Goal: Task Accomplishment & Management: Manage account settings

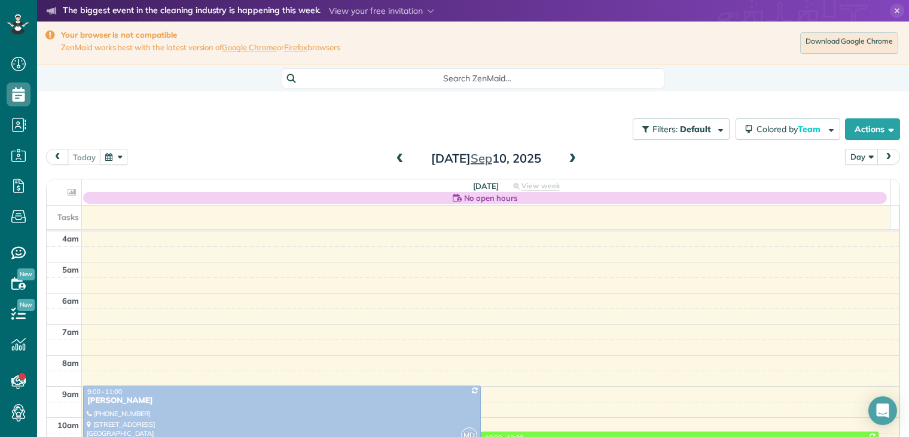
scroll to position [93, 0]
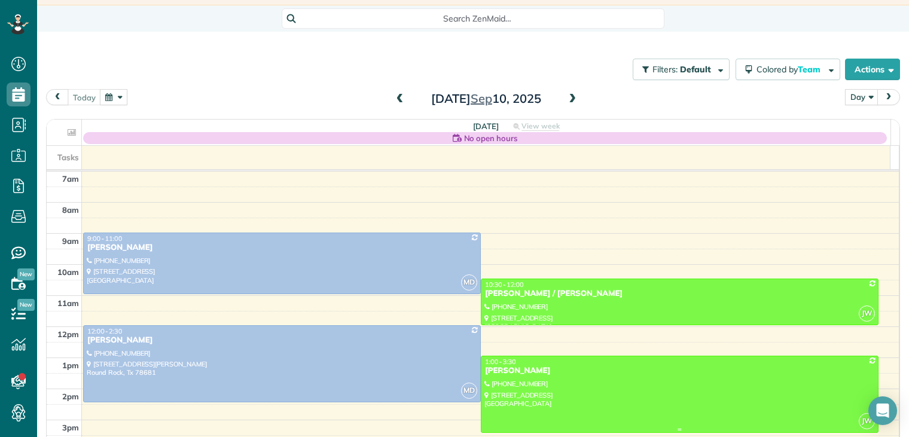
click at [519, 368] on div "[PERSON_NAME]" at bounding box center [680, 371] width 391 height 10
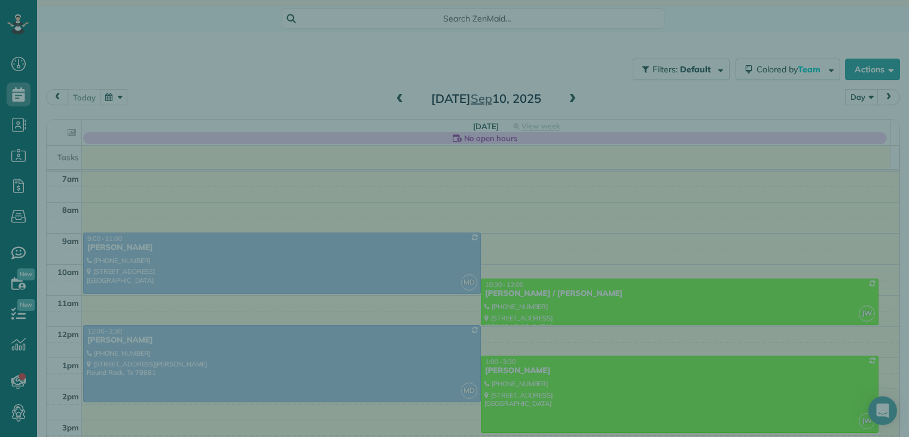
click at [518, 368] on div "Close Cleaners" at bounding box center [454, 218] width 909 height 437
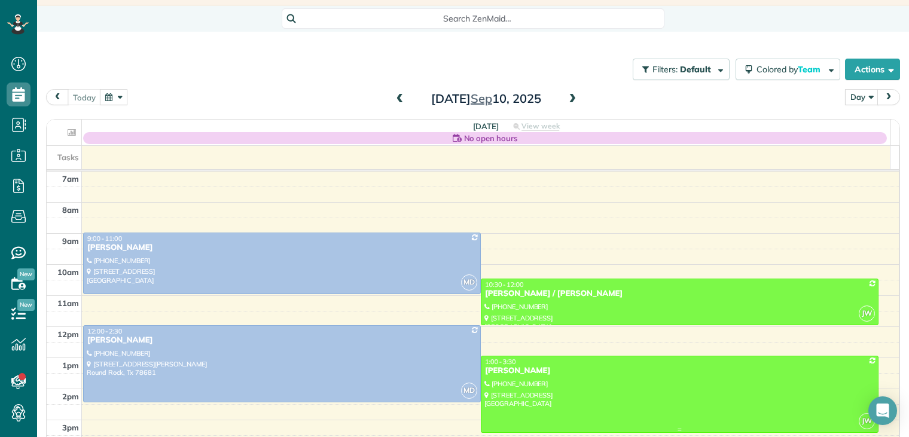
click at [540, 375] on div "[PERSON_NAME]" at bounding box center [680, 371] width 391 height 10
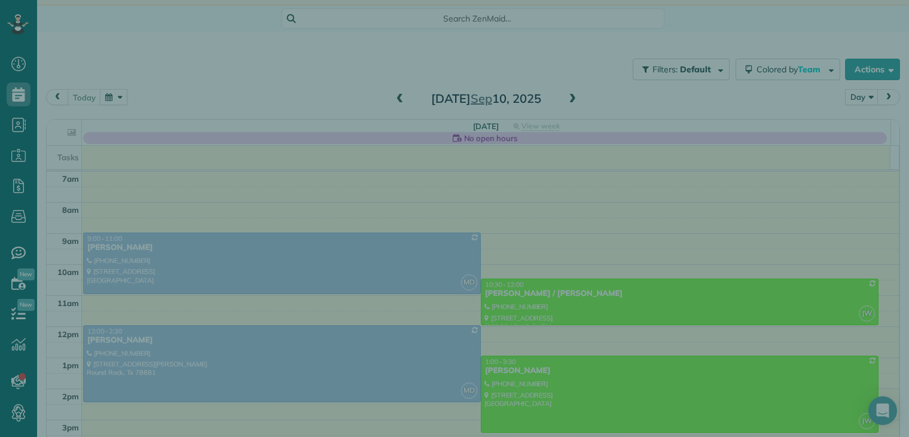
click at [540, 375] on div at bounding box center [454, 218] width 909 height 437
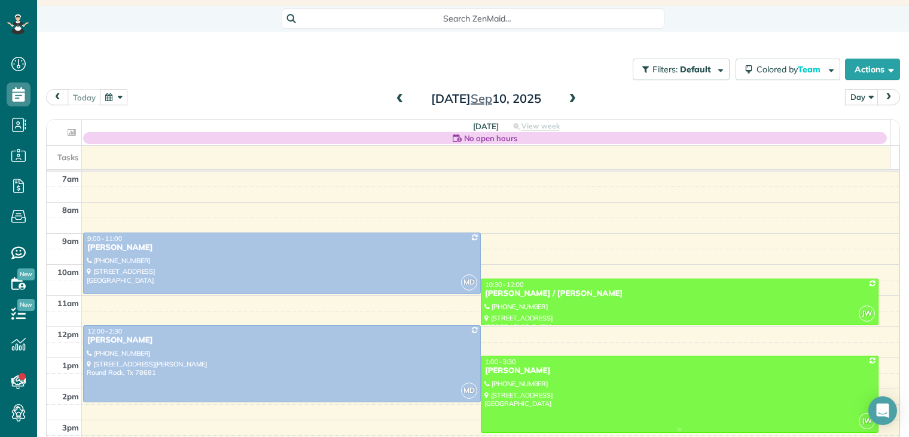
click at [549, 370] on div "[PERSON_NAME]" at bounding box center [680, 371] width 391 height 10
click at [0, 0] on div at bounding box center [0, 0] width 0 height 0
click at [526, 372] on div "[PERSON_NAME]" at bounding box center [680, 371] width 391 height 10
click at [0, 0] on div at bounding box center [0, 0] width 0 height 0
click at [528, 372] on div "[PERSON_NAME]" at bounding box center [680, 371] width 391 height 10
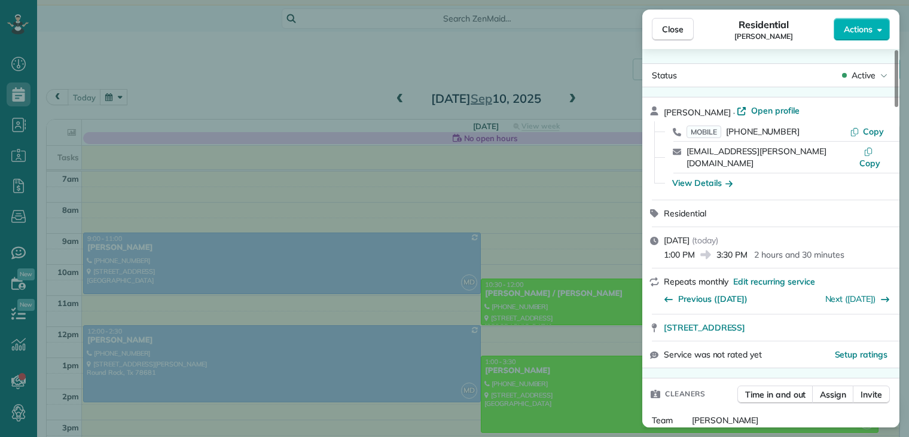
click at [814, 177] on div "View Details" at bounding box center [778, 183] width 221 height 12
click at [730, 181] on icon "button" at bounding box center [729, 184] width 7 height 6
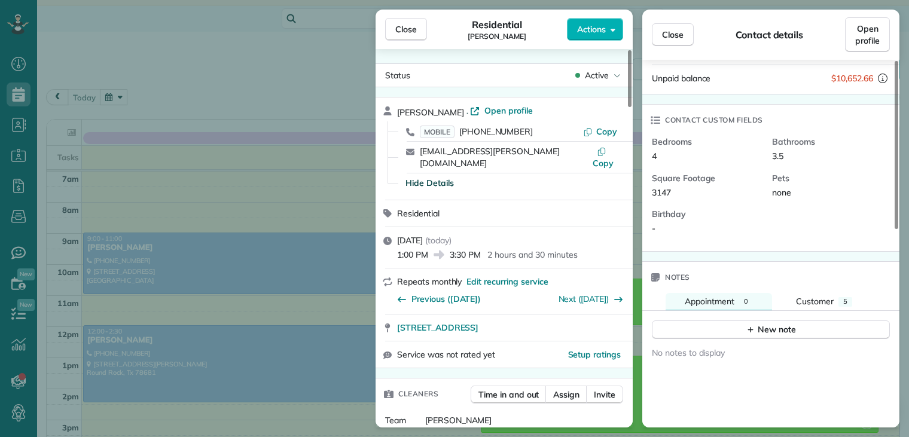
scroll to position [421, 0]
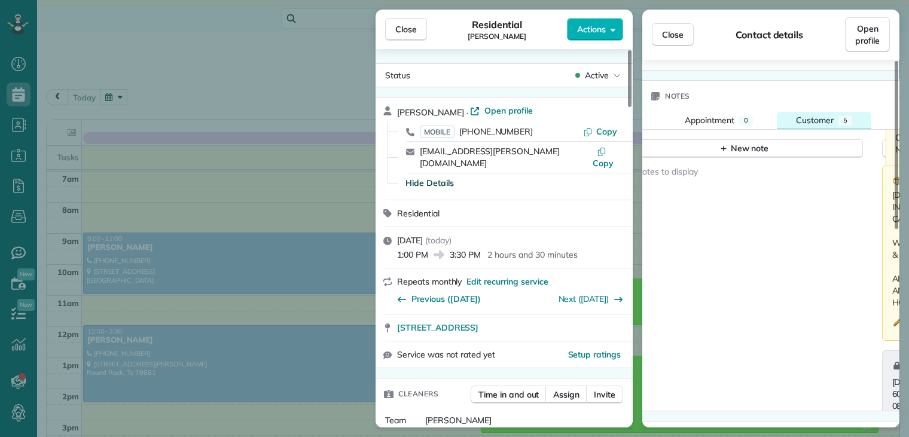
click at [835, 112] on button "Customer 5" at bounding box center [824, 120] width 95 height 17
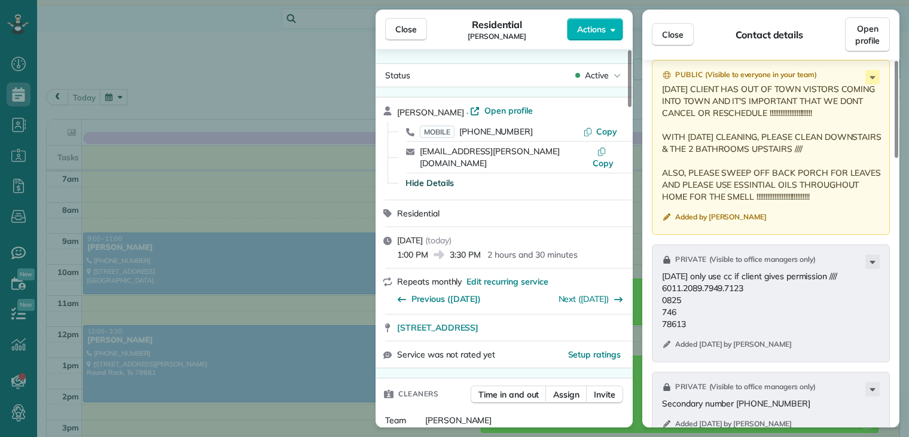
scroll to position [540, 0]
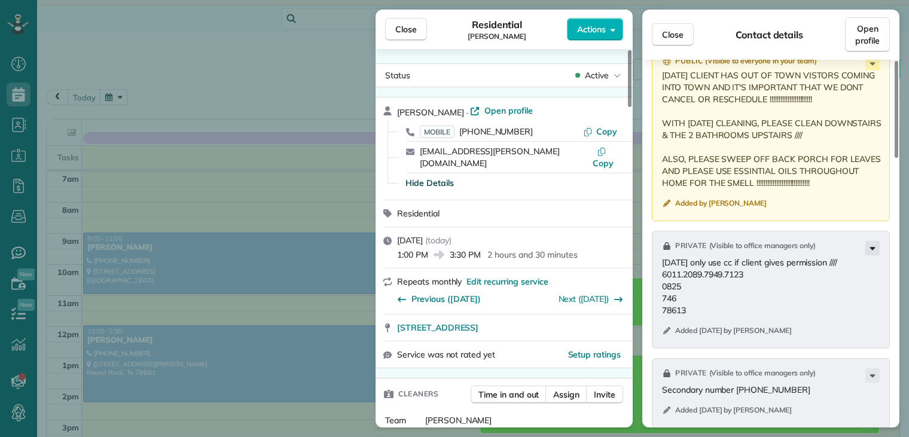
click at [873, 241] on icon at bounding box center [873, 248] width 14 height 14
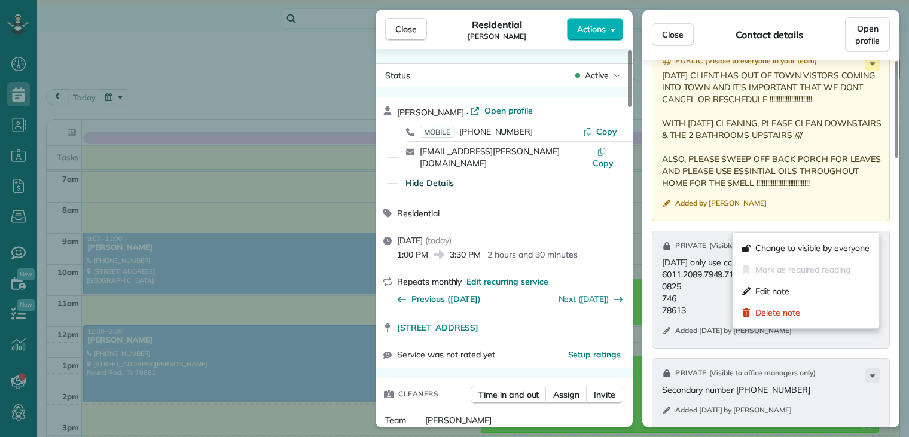
click at [873, 241] on icon at bounding box center [873, 248] width 14 height 14
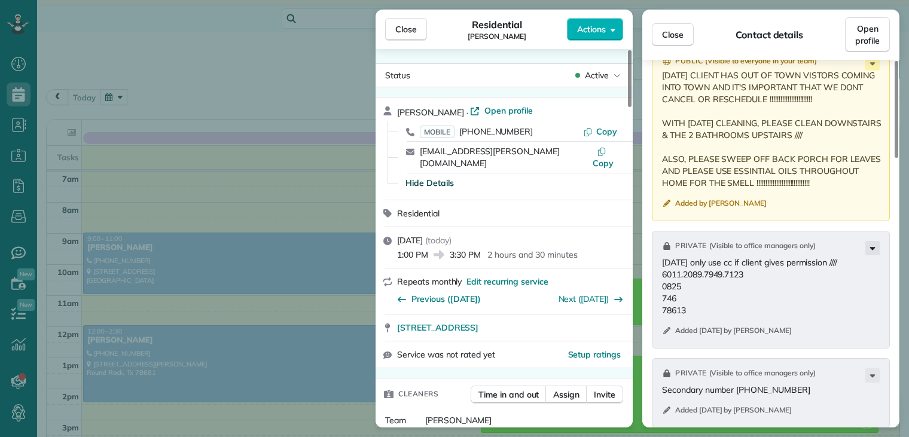
click at [873, 241] on icon at bounding box center [873, 248] width 14 height 14
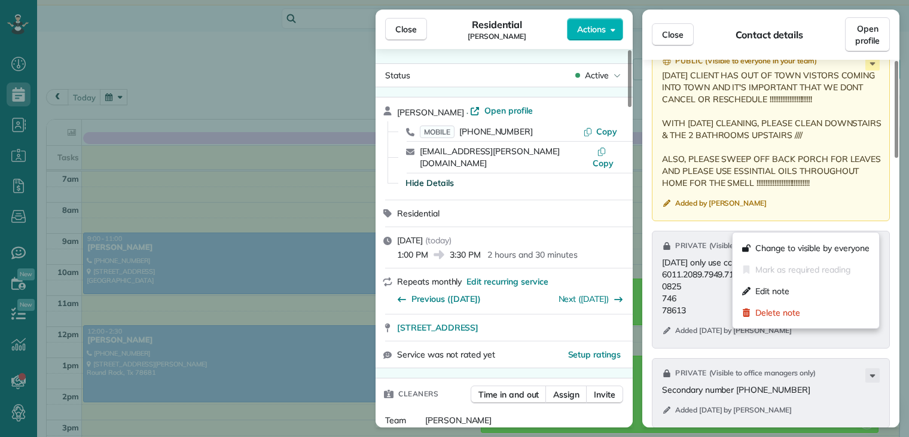
click at [873, 241] on icon at bounding box center [873, 248] width 14 height 14
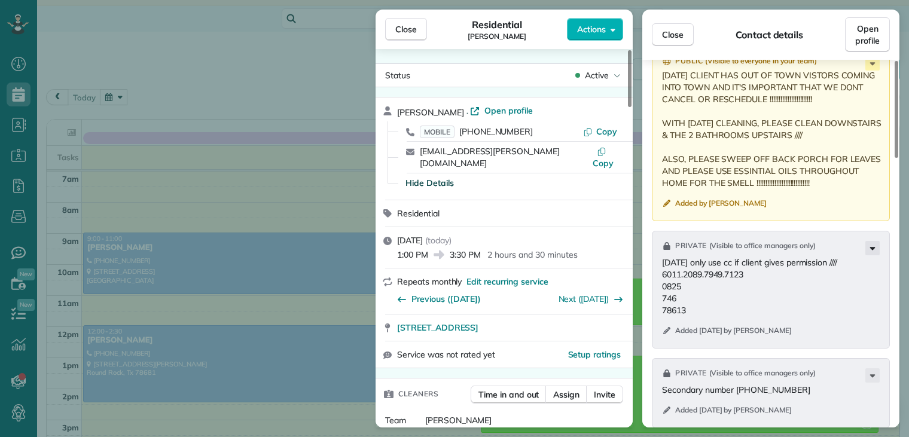
click at [872, 241] on icon at bounding box center [873, 248] width 14 height 14
click at [872, 247] on icon at bounding box center [872, 248] width 5 height 3
click at [873, 241] on icon at bounding box center [873, 248] width 14 height 14
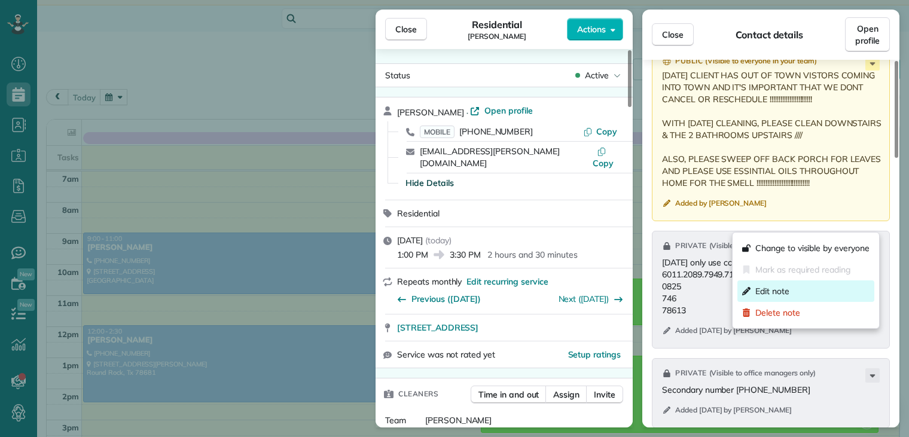
click at [786, 287] on span "Edit note" at bounding box center [773, 291] width 34 height 12
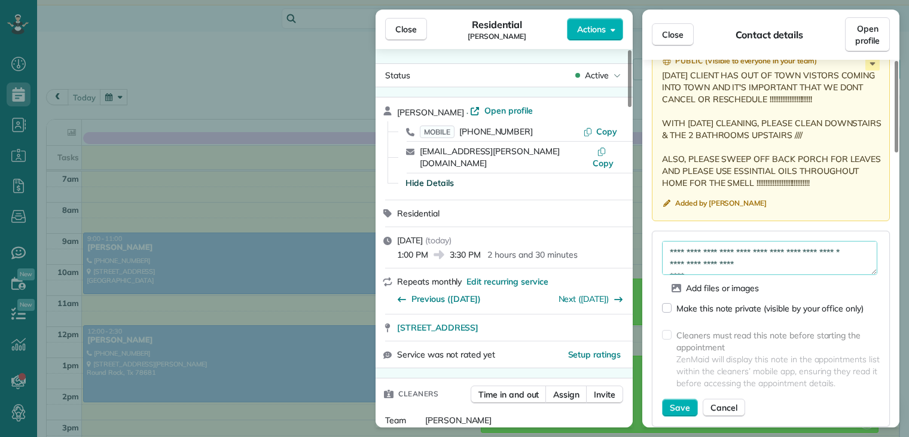
scroll to position [36, 0]
click at [717, 241] on textarea "**********" at bounding box center [769, 258] width 215 height 35
click at [713, 241] on textarea "**********" at bounding box center [769, 258] width 215 height 35
type textarea "**********"
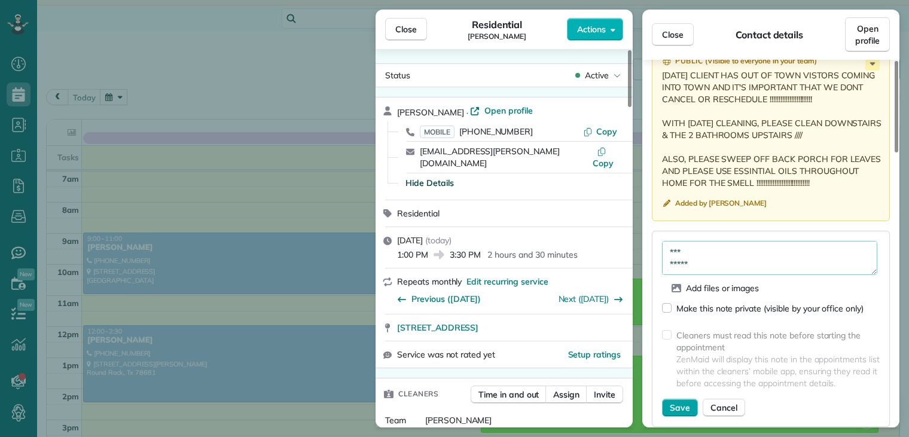
click at [668, 399] on button "Save" at bounding box center [680, 408] width 36 height 18
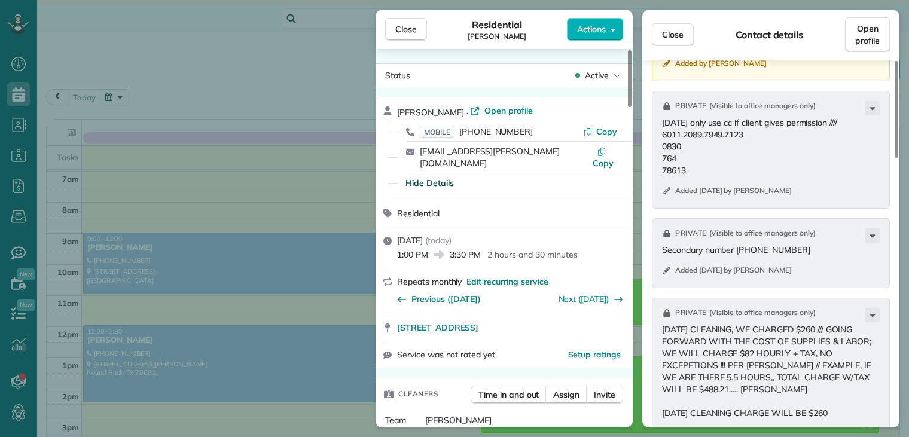
scroll to position [660, 0]
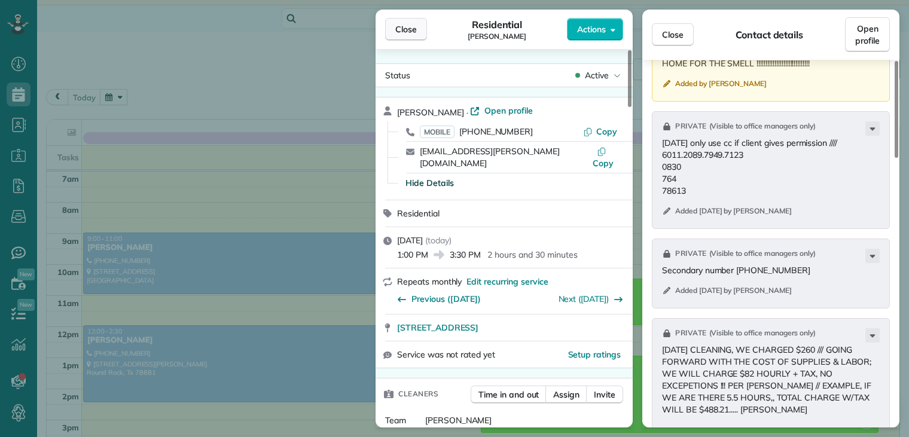
click at [418, 29] on button "Close" at bounding box center [406, 29] width 42 height 23
